Goal: Task Accomplishment & Management: Complete application form

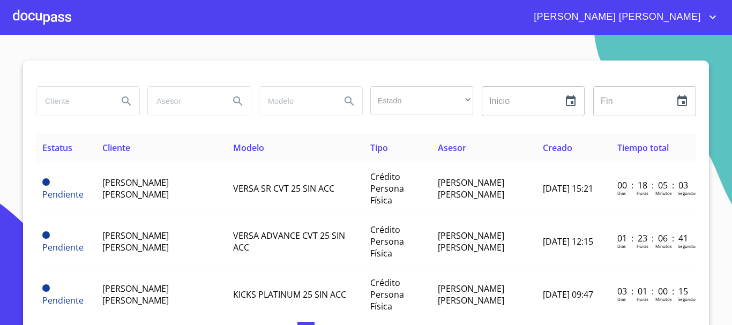
click at [67, 106] on input "search" at bounding box center [72, 101] width 73 height 29
type input "[PERSON_NAME]"
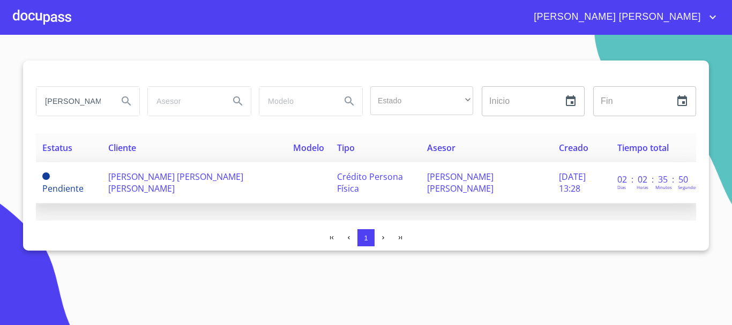
click at [168, 178] on span "[PERSON_NAME] [PERSON_NAME] [PERSON_NAME]" at bounding box center [175, 183] width 135 height 24
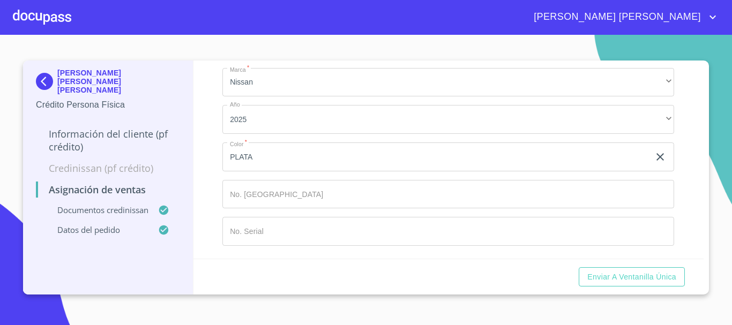
scroll to position [756, 0]
click at [235, 191] on input "Marca   *" at bounding box center [448, 194] width 452 height 29
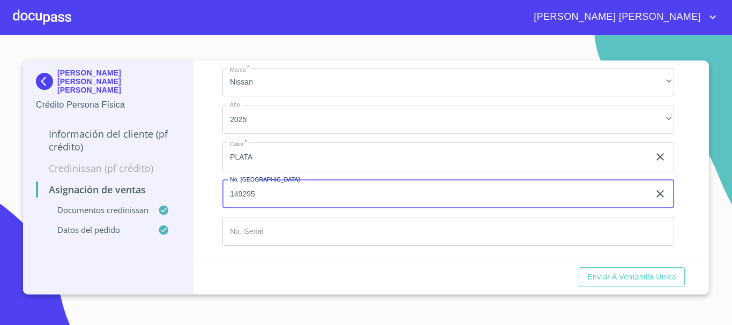
type input "149295"
click at [261, 231] on input "Marca   *" at bounding box center [448, 231] width 452 height 29
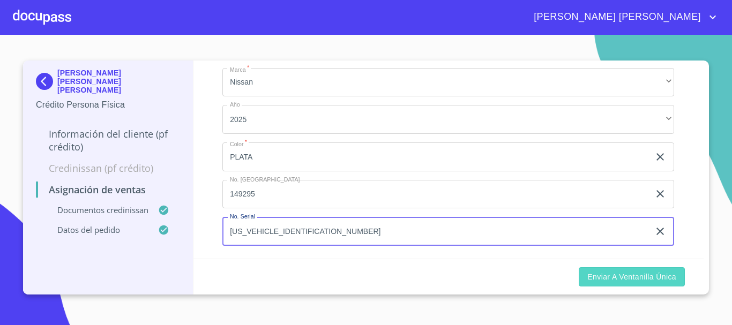
type input "[US_VEHICLE_IDENTIFICATION_NUMBER]"
click at [609, 276] on span "Enviar a Ventanilla única" at bounding box center [631, 277] width 89 height 13
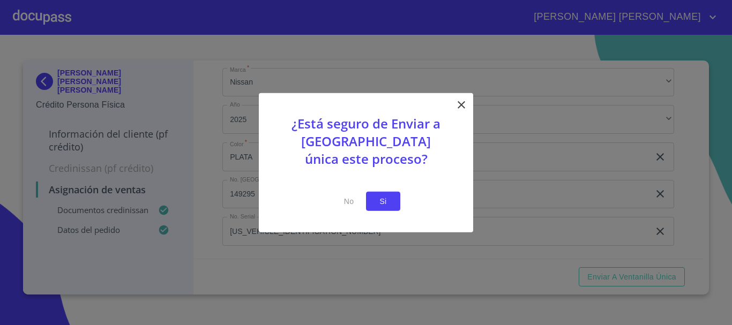
click at [397, 200] on button "Si" at bounding box center [383, 201] width 34 height 20
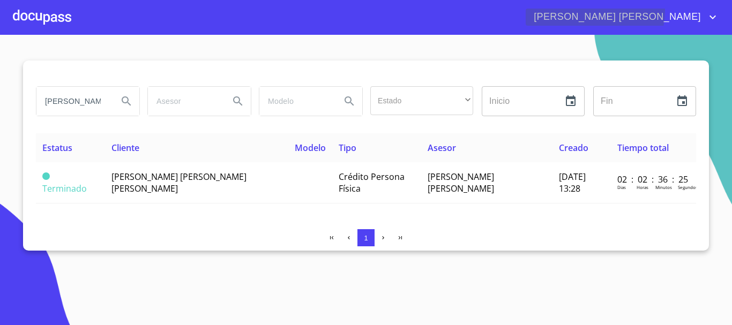
click at [706, 11] on icon "account of current user" at bounding box center [712, 17] width 13 height 13
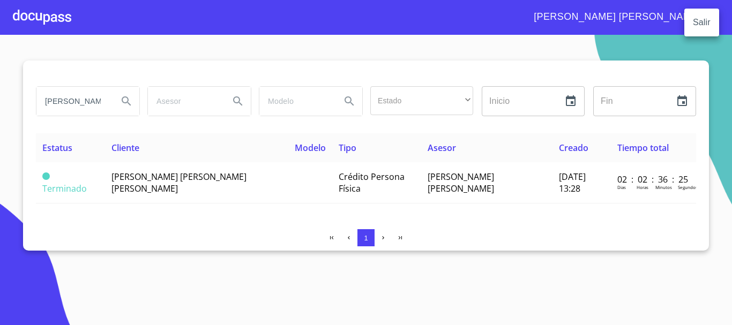
click at [706, 20] on li "Salir" at bounding box center [701, 22] width 35 height 19
